Goal: Task Accomplishment & Management: Use online tool/utility

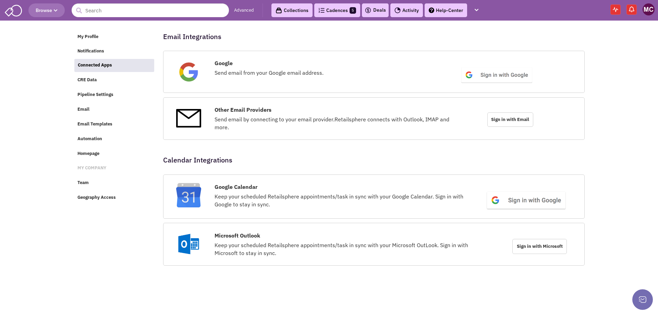
click at [323, 10] on img at bounding box center [322, 10] width 6 height 5
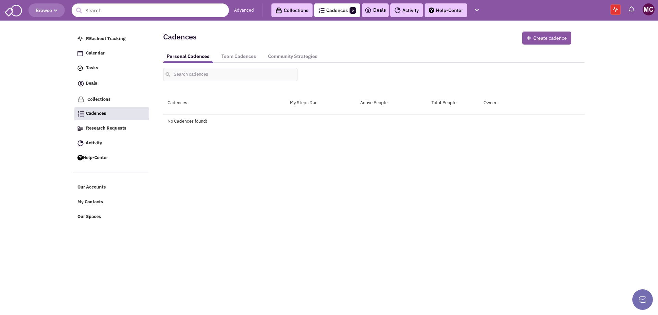
click at [649, 10] on img at bounding box center [649, 9] width 12 height 12
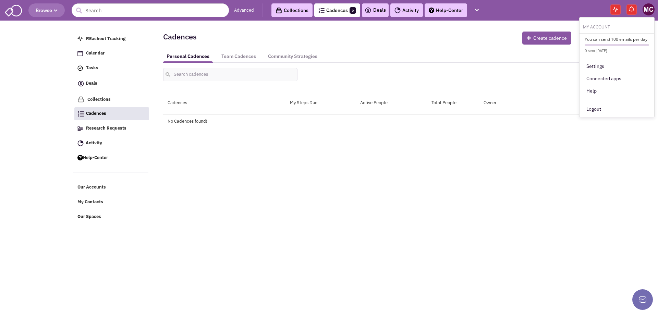
click at [528, 14] on header "Browse Advanced Collections Cadences 5 Deals Activity Help-Center Calendar" at bounding box center [329, 10] width 658 height 21
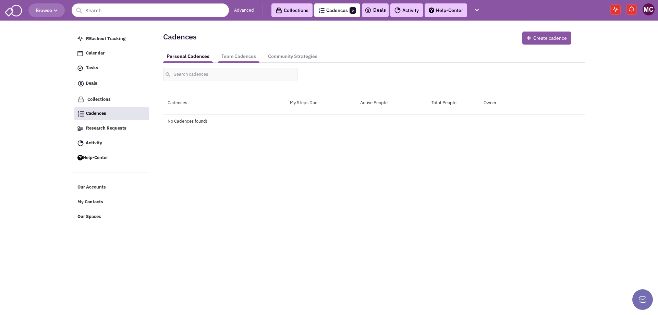
click at [242, 57] on link "Team Cadences" at bounding box center [238, 56] width 41 height 13
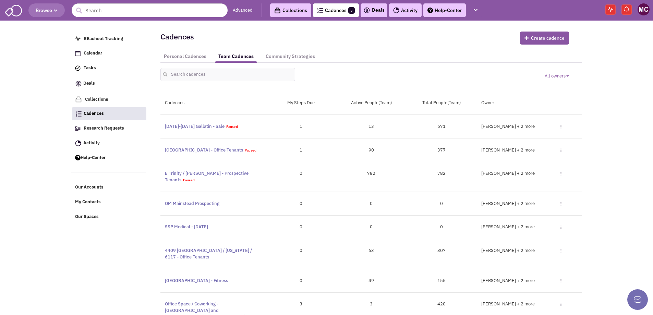
click at [647, 11] on img at bounding box center [644, 9] width 12 height 12
click at [392, 37] on div "Create cadence" at bounding box center [459, 38] width 246 height 16
click at [442, 79] on div "All owners Toggle Dropdown Owner Cameron Bice Emily Dicks Jeremiah Pyron Lanier…" at bounding box center [371, 72] width 431 height 19
click at [641, 10] on img at bounding box center [644, 9] width 12 height 12
drag, startPoint x: 587, startPoint y: 40, endPoint x: 642, endPoint y: 39, distance: 54.5
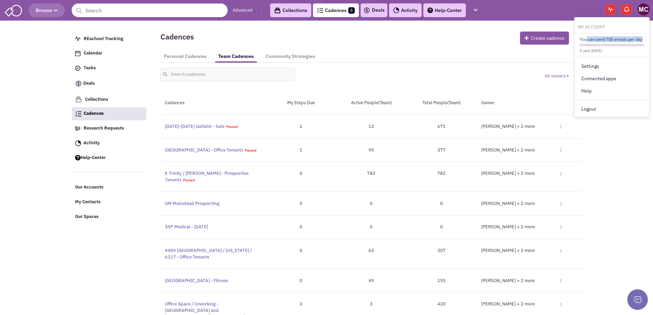
click at [642, 39] on h6 "You can send 100 emails per day" at bounding box center [612, 39] width 64 height 6
click at [645, 16] on header "Browse Advanced Collections Cadences 5 Deals Activity Help-Center Calendar" at bounding box center [326, 10] width 653 height 21
click at [642, 12] on img at bounding box center [644, 9] width 12 height 12
click at [428, 41] on div "Create cadence" at bounding box center [459, 38] width 246 height 16
